Goal: Communication & Community: Answer question/provide support

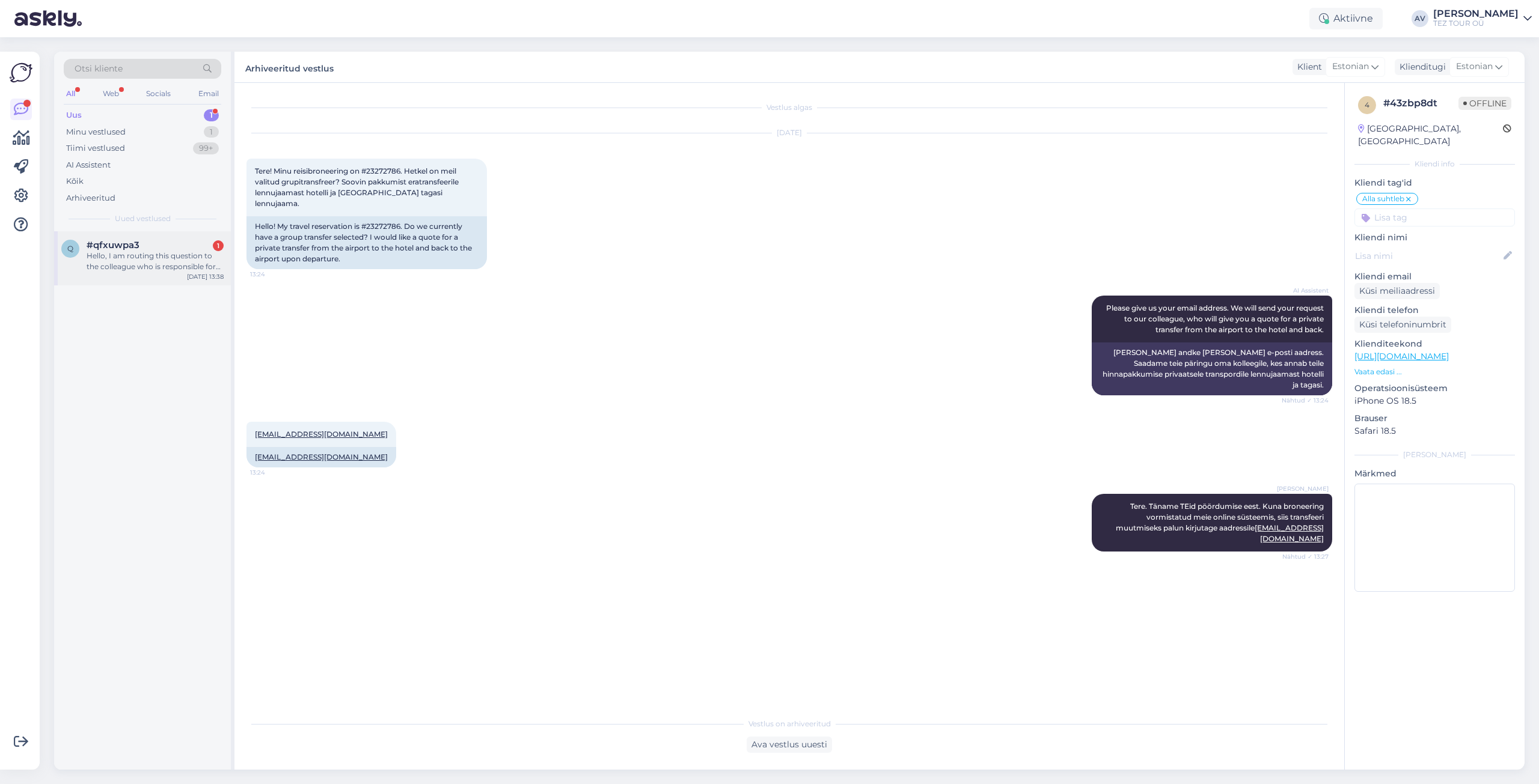
click at [127, 266] on div "Hello, I am routing this question to the colleague who is responsible for this …" at bounding box center [155, 261] width 137 height 21
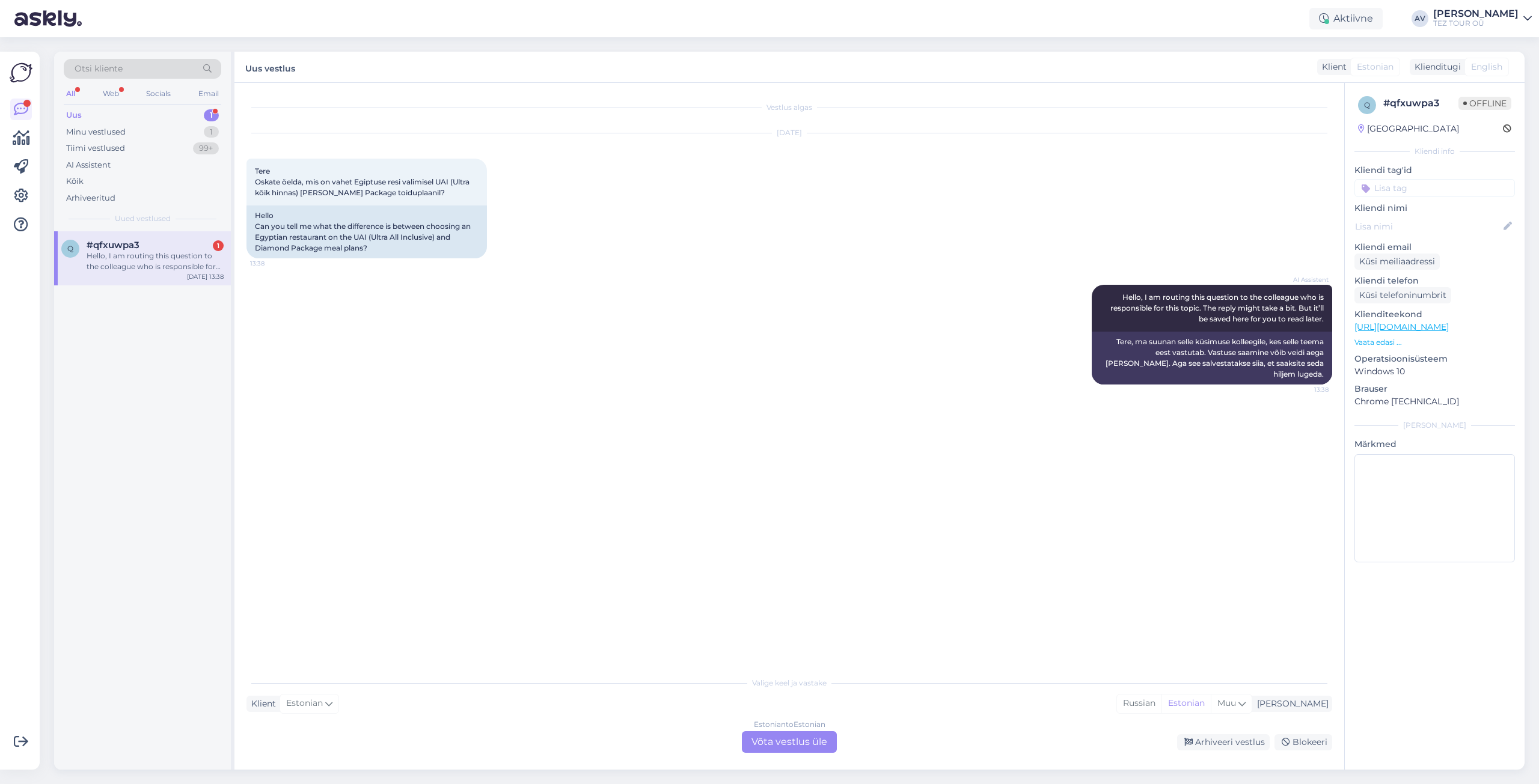
click at [814, 742] on div "Estonian to Estonian Võta vestlus üle" at bounding box center [790, 742] width 95 height 21
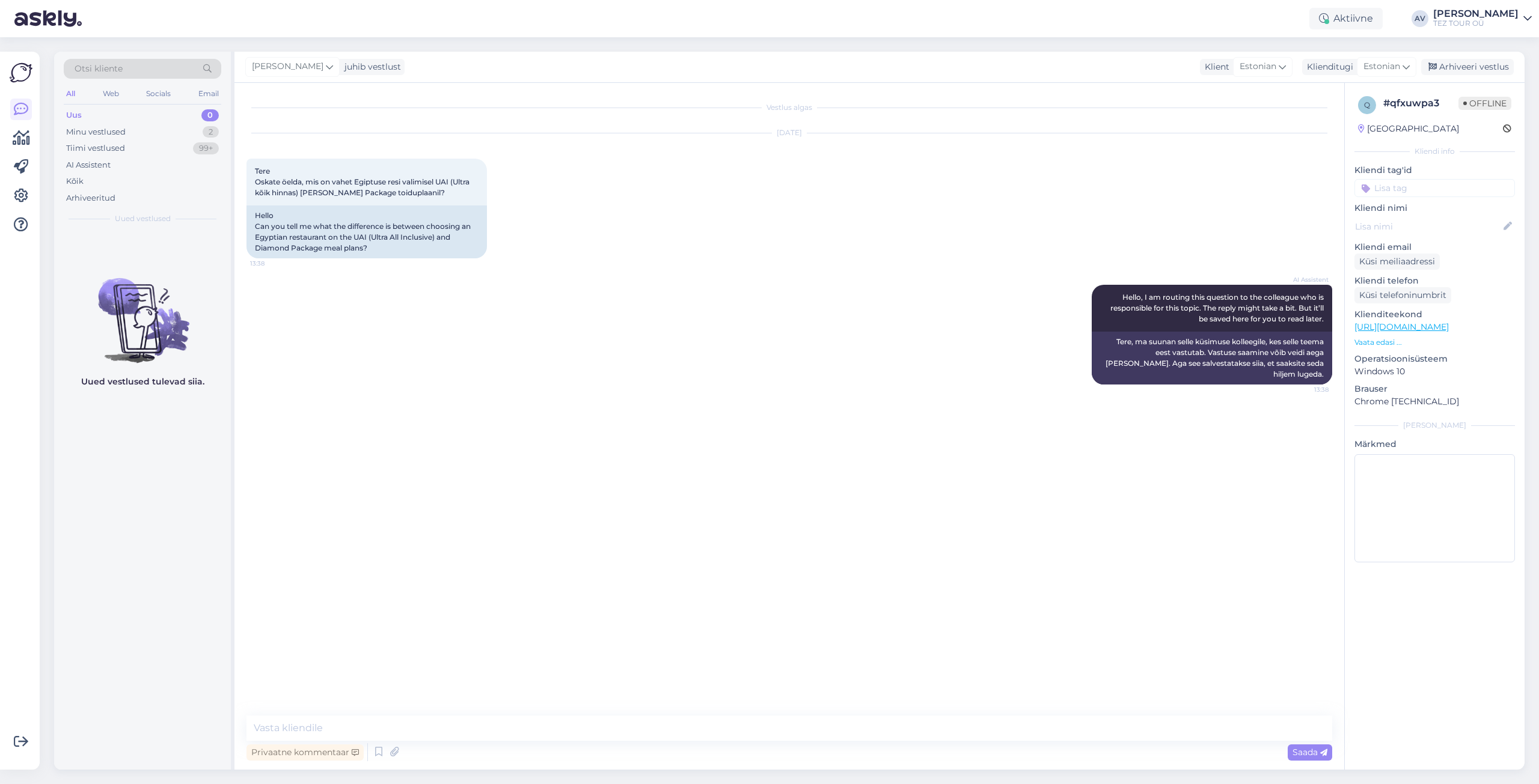
click at [1395, 189] on input at bounding box center [1434, 188] width 160 height 18
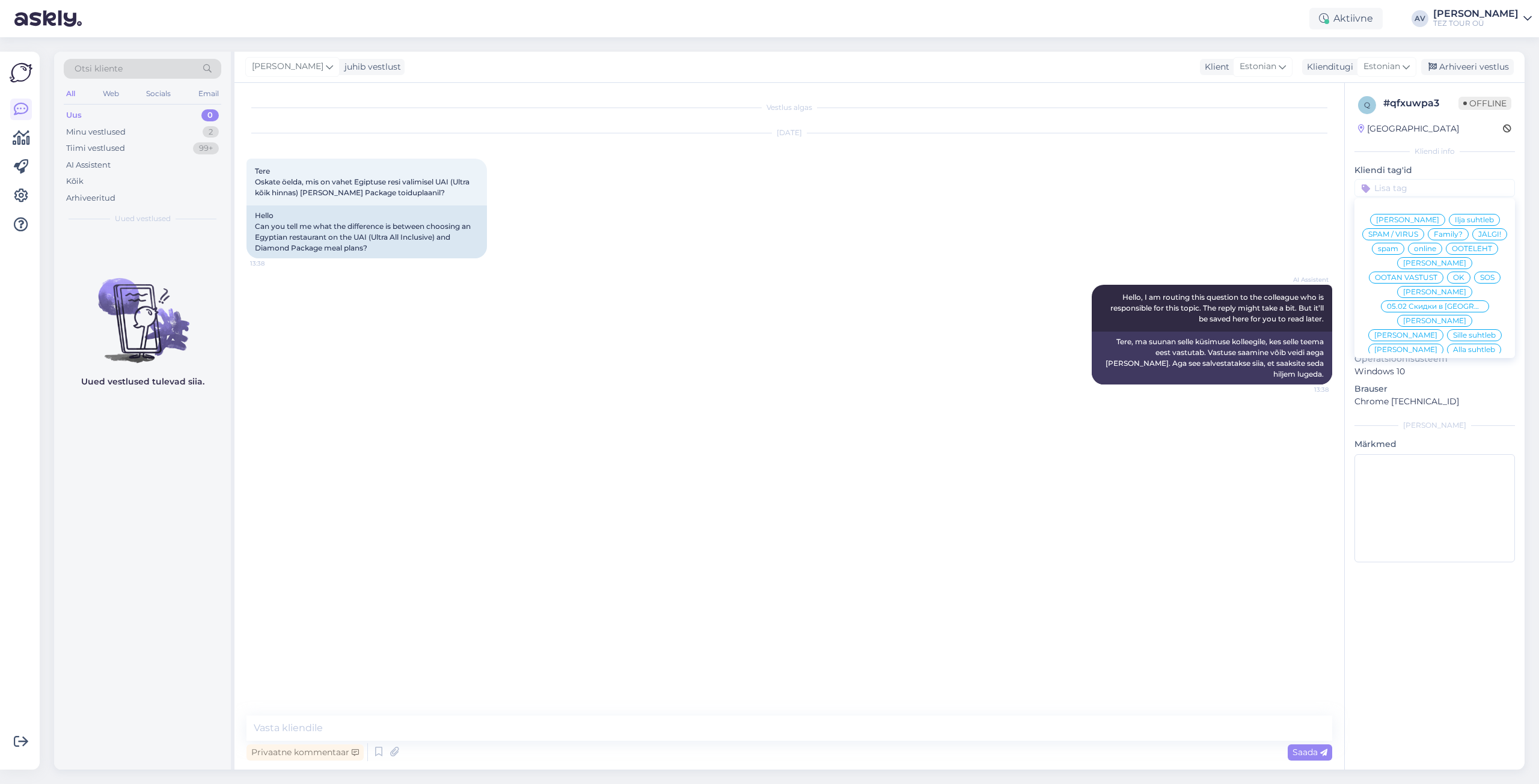
click at [1453, 347] on span "Alla suhtleb" at bounding box center [1474, 350] width 42 height 7
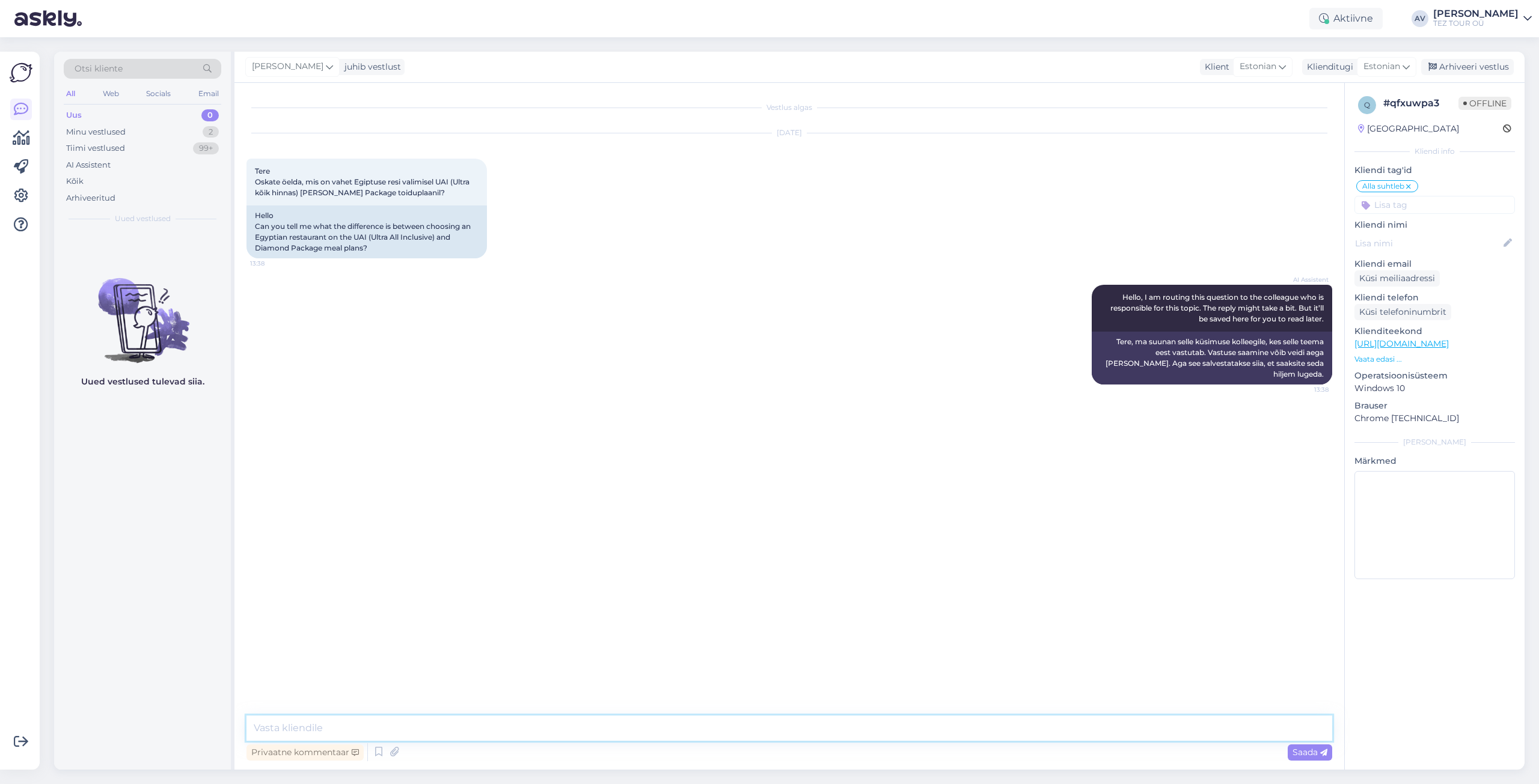
click at [535, 728] on textarea at bounding box center [789, 729] width 1085 height 25
paste textarea "Mis täpselt nimetatud paketis sisaldub, saab kontrollida ainult teades, milline…"
type textarea "Tere. Täname Teid pöördumise eest. Mis täpselt nimetatud paketis sisaldub, saab…"
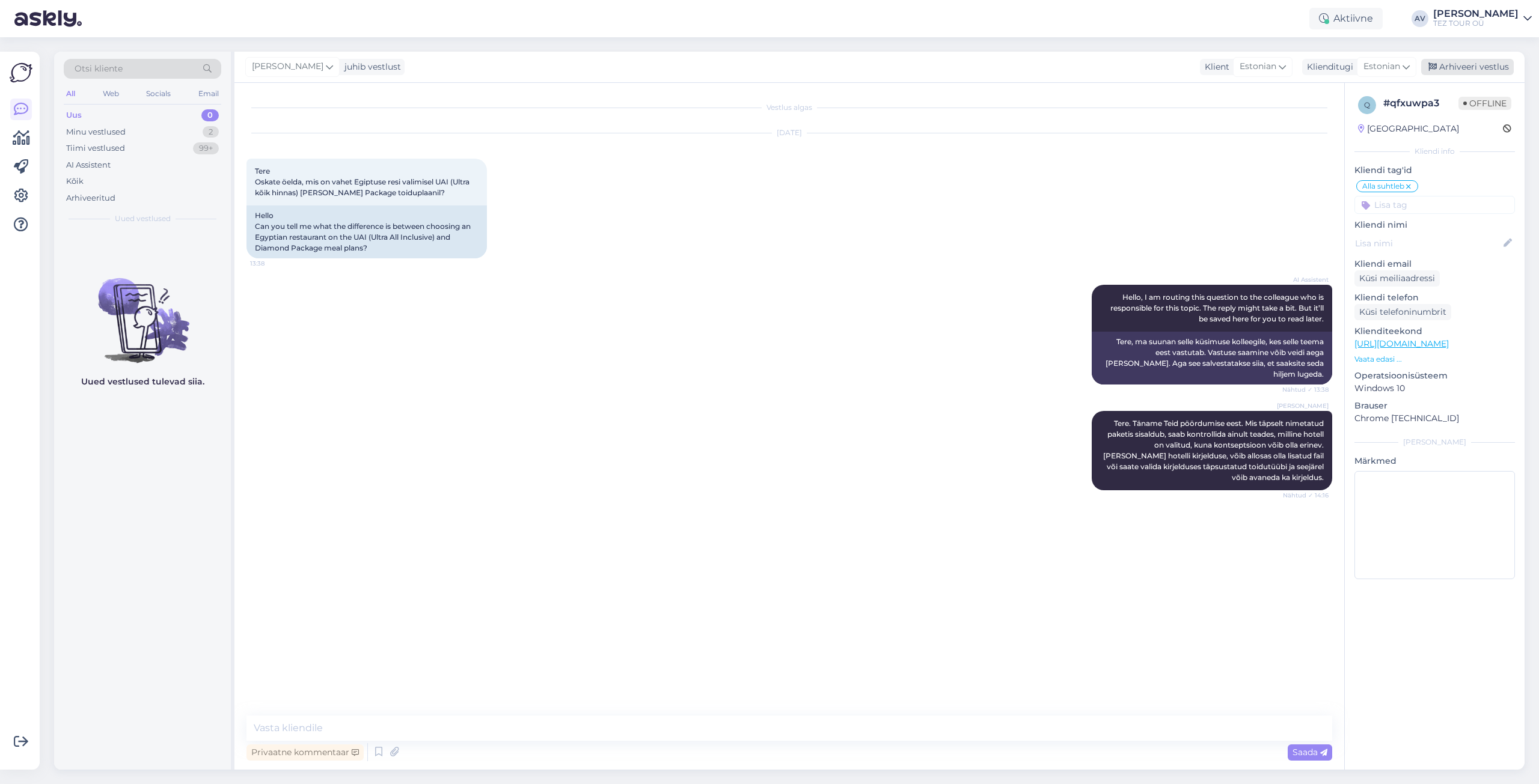
click at [1475, 66] on div "Arhiveeri vestlus" at bounding box center [1467, 67] width 93 height 16
click at [90, 136] on div "Minu vestlused" at bounding box center [95, 132] width 59 height 12
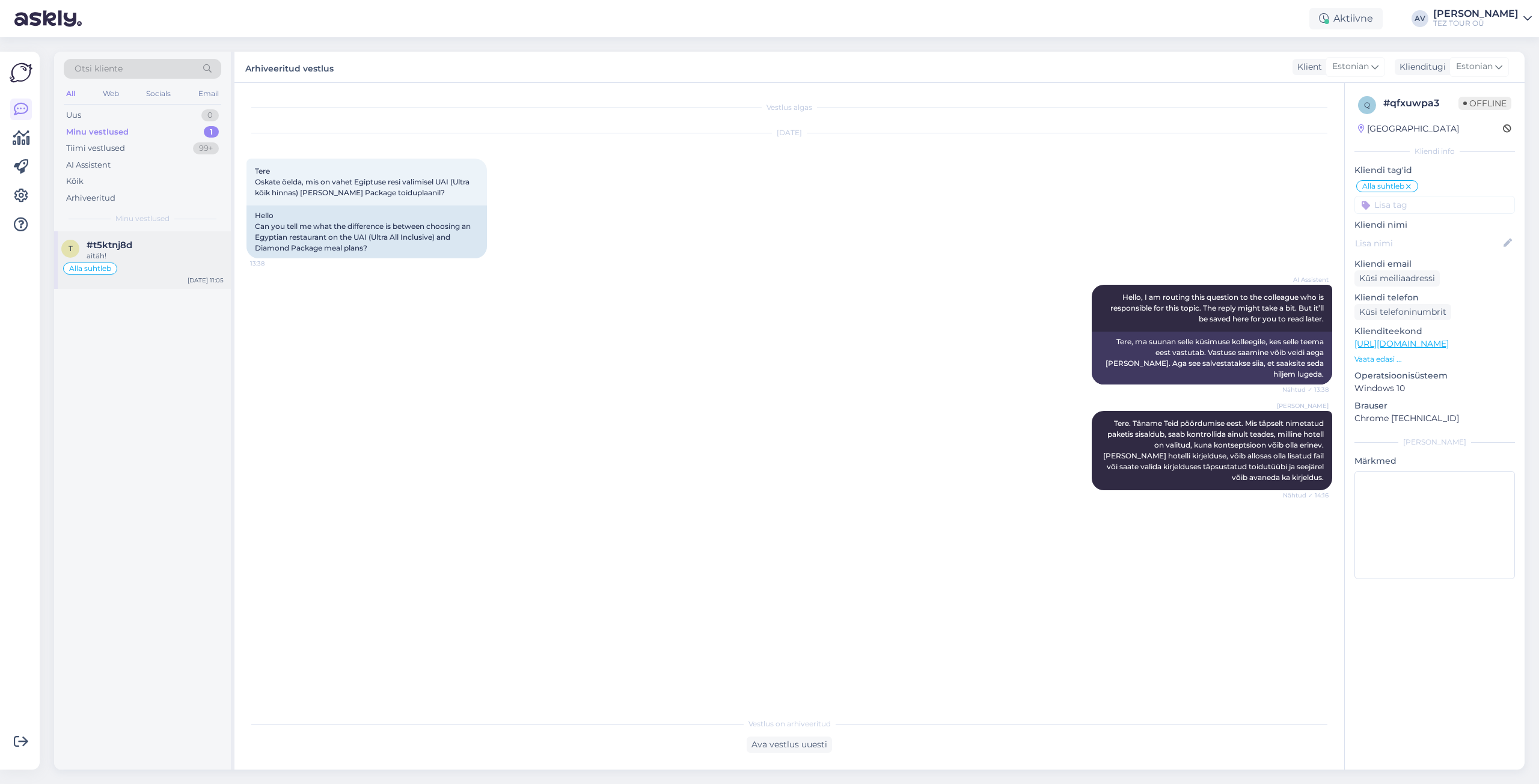
click at [124, 252] on div "aitäh!" at bounding box center [155, 256] width 137 height 11
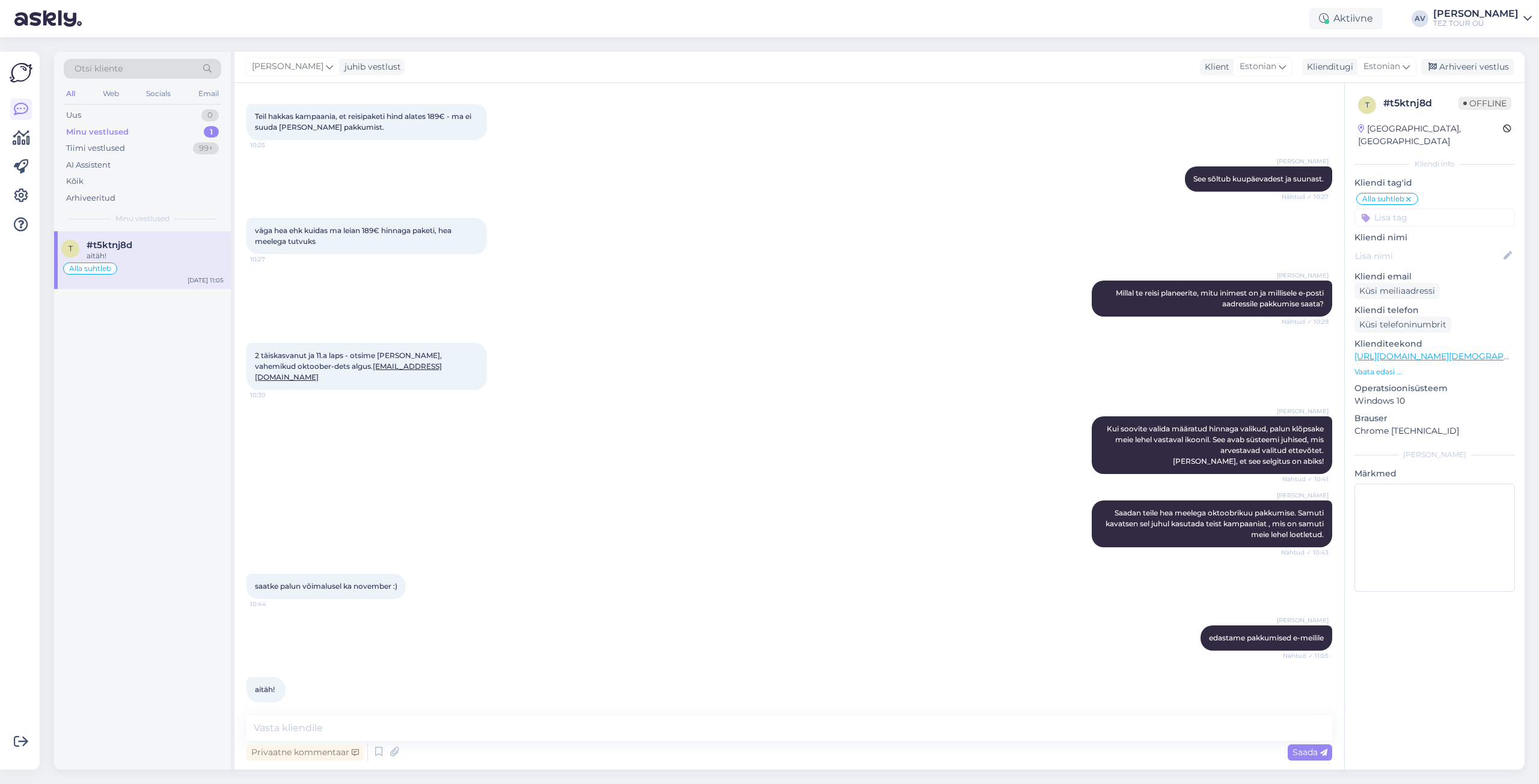
click at [1091, 686] on div "aitäh! 11:05" at bounding box center [789, 690] width 1085 height 52
click at [76, 115] on div "Uus" at bounding box center [73, 115] width 15 height 12
click at [138, 253] on div "E-post on [EMAIL_ADDRESS][DOMAIN_NAME]" at bounding box center [155, 261] width 137 height 21
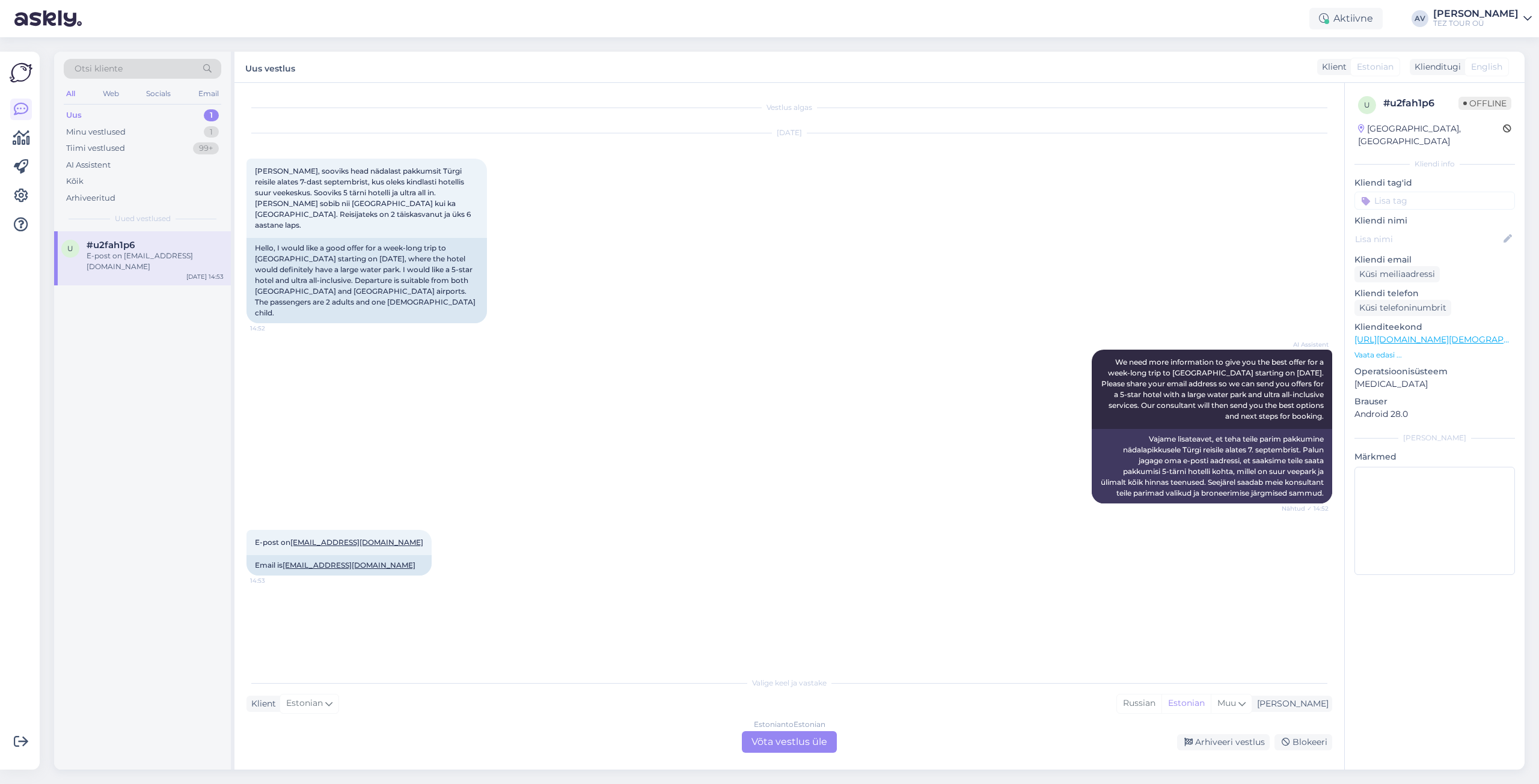
scroll to position [0, 0]
click at [806, 740] on div "Estonian to Estonian Võta vestlus üle" at bounding box center [790, 742] width 95 height 21
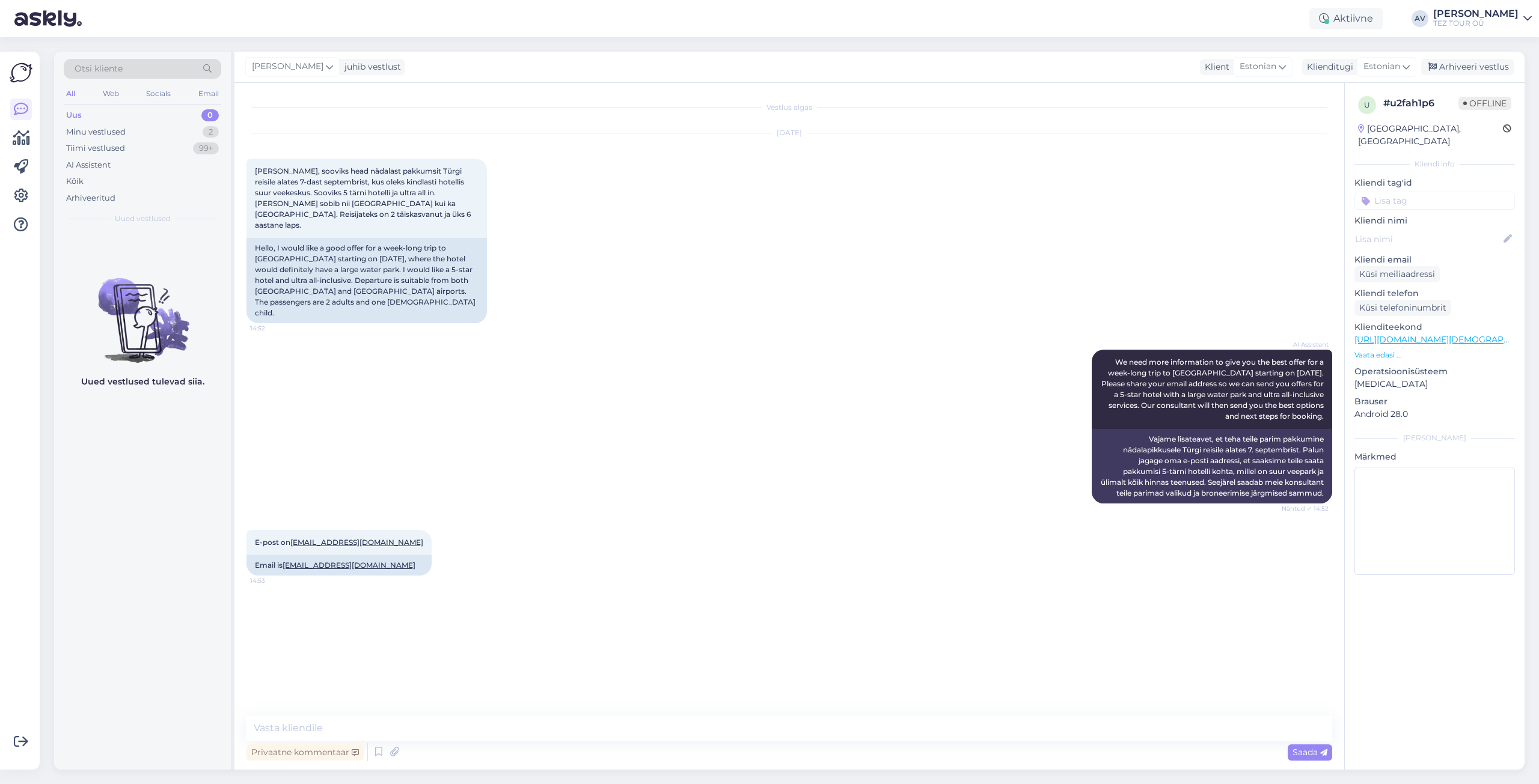
click at [1395, 192] on input at bounding box center [1434, 201] width 160 height 18
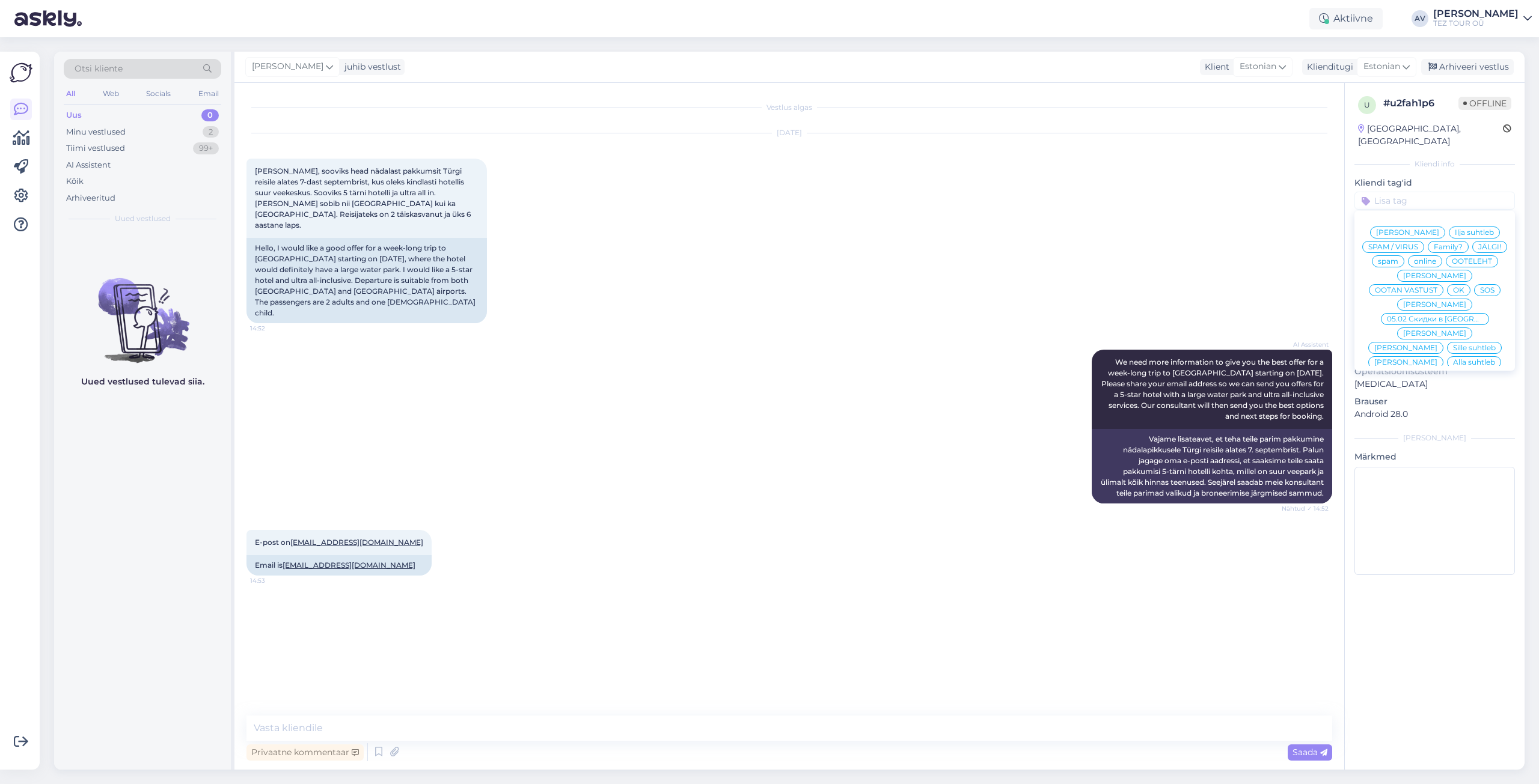
click at [1453, 359] on span "Alla suhtleb" at bounding box center [1474, 362] width 42 height 7
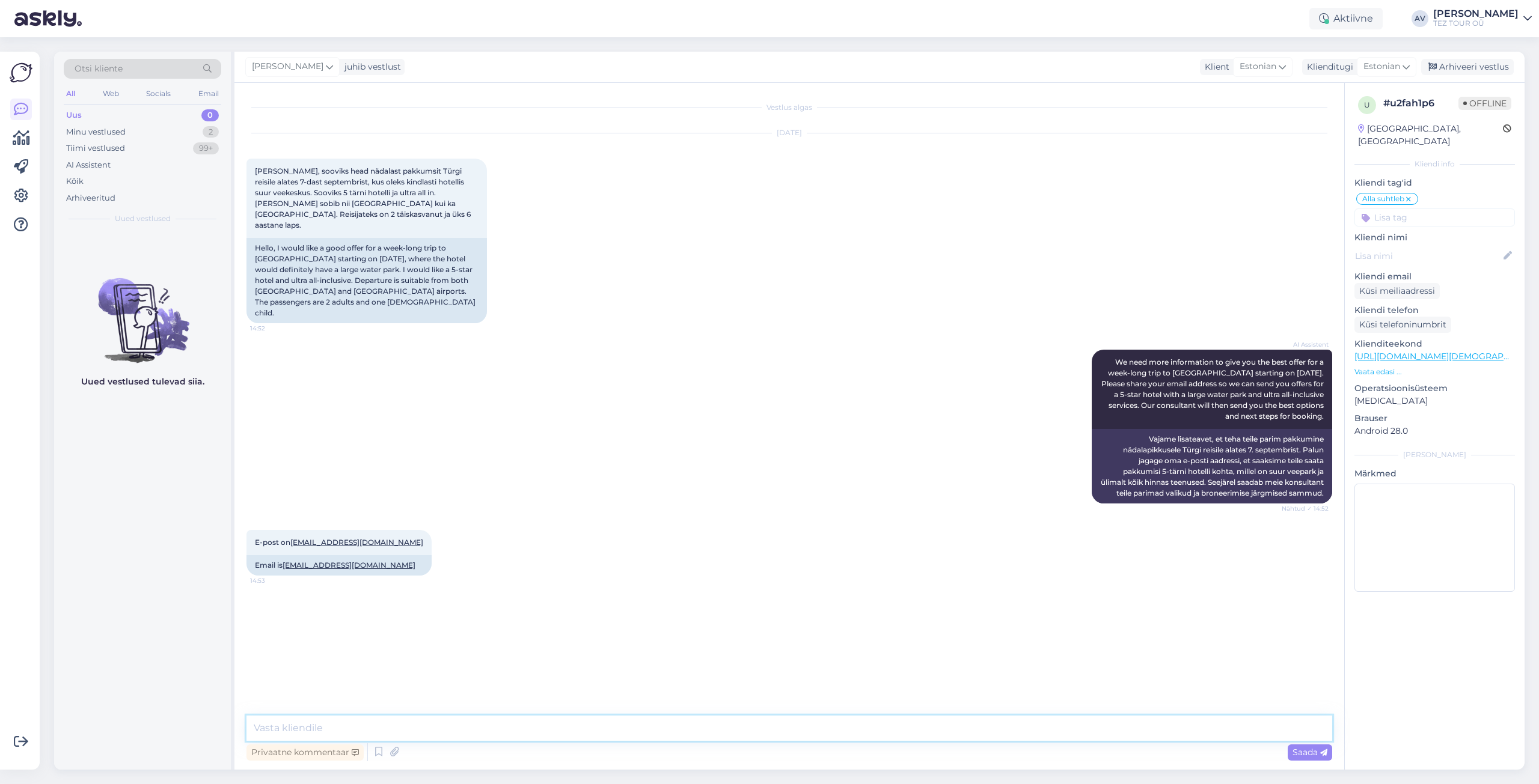
click at [699, 733] on textarea at bounding box center [789, 729] width 1085 height 25
type textarea "t"
type textarea "Tere. Täname Teid päringu eest. Edastame pakkumised e-mailile."
click at [1311, 757] on span "Saada" at bounding box center [1310, 752] width 35 height 11
click at [1062, 660] on div "Vestlus algas [DATE] Tere, sooviks head nädalast pakkumsit [GEOGRAPHIC_DATA] re…" at bounding box center [794, 400] width 1097 height 610
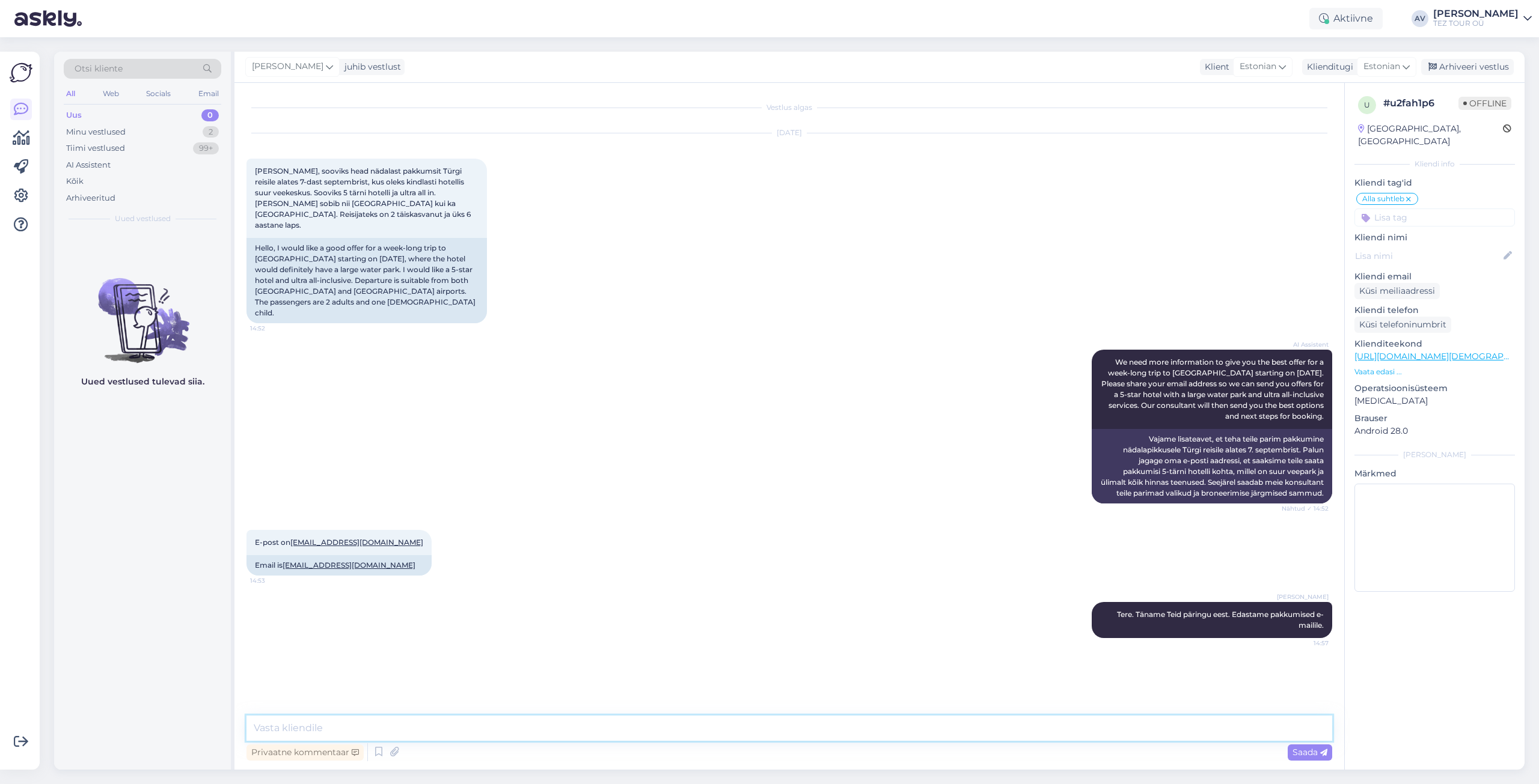
click at [451, 722] on textarea at bounding box center [789, 729] width 1085 height 25
type textarea "Pakkumised edastatud."
click at [1300, 755] on span "Saada" at bounding box center [1310, 752] width 35 height 11
click at [1483, 67] on div "Arhiveeri vestlus" at bounding box center [1467, 67] width 93 height 16
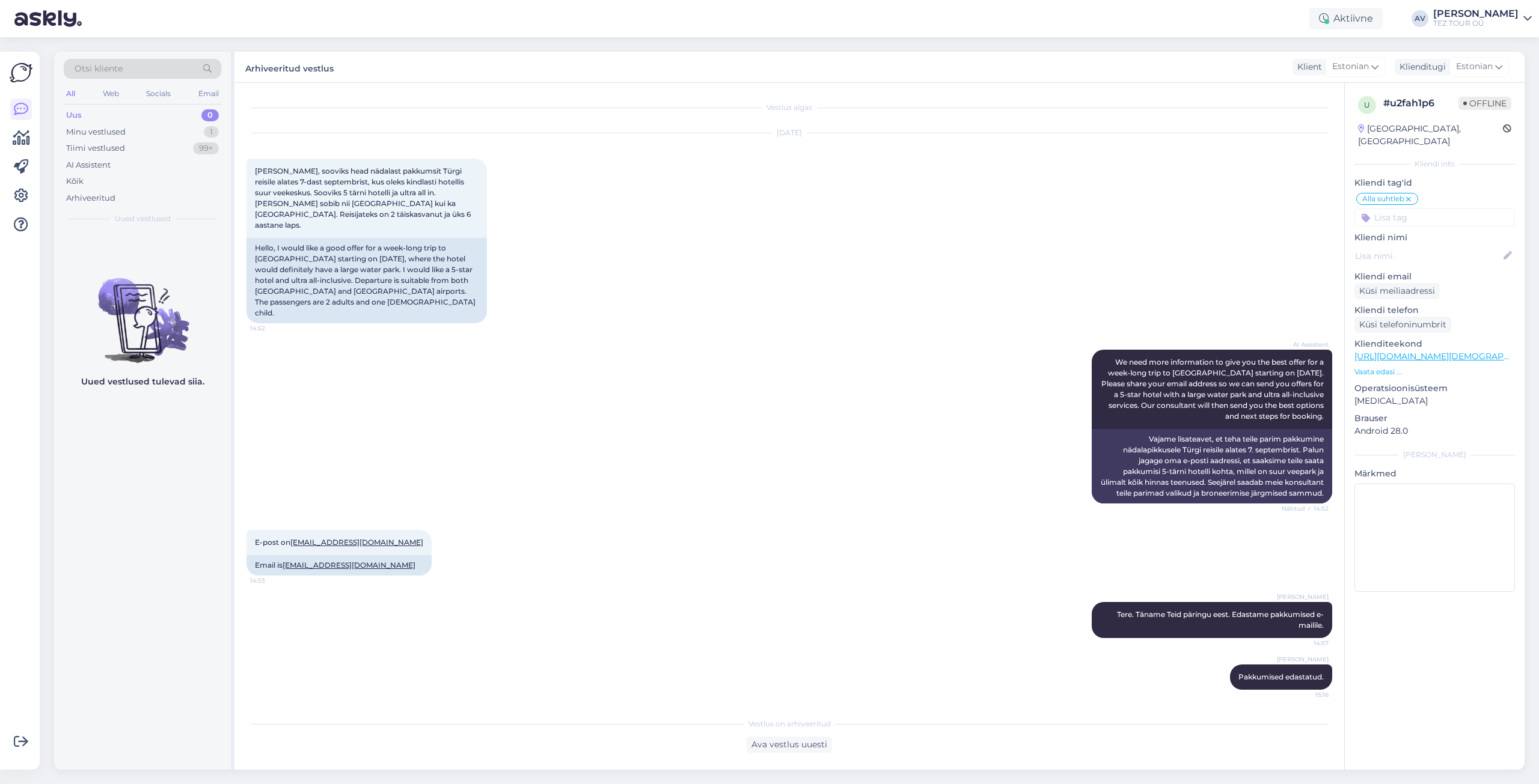
click at [0, 250] on div "Võimalused Veendu, et Askly loob sulle väärtust. Sulge Ühenda FB ja IG sõnumid …" at bounding box center [20, 411] width 40 height 718
click at [0, 277] on div "Võimalused Veendu, et Askly loob sulle väärtust. Sulge Ühenda FB ja IG sõnumid …" at bounding box center [20, 411] width 40 height 718
click at [0, 278] on div "Võimalused Veendu, et Askly loob sulle väärtust. Sulge Ühenda FB ja IG sõnumid …" at bounding box center [20, 411] width 40 height 718
click at [85, 133] on div "Minu vestlused" at bounding box center [95, 132] width 59 height 12
click at [76, 117] on div "Uus" at bounding box center [73, 115] width 15 height 12
